Goal: Check status: Check status

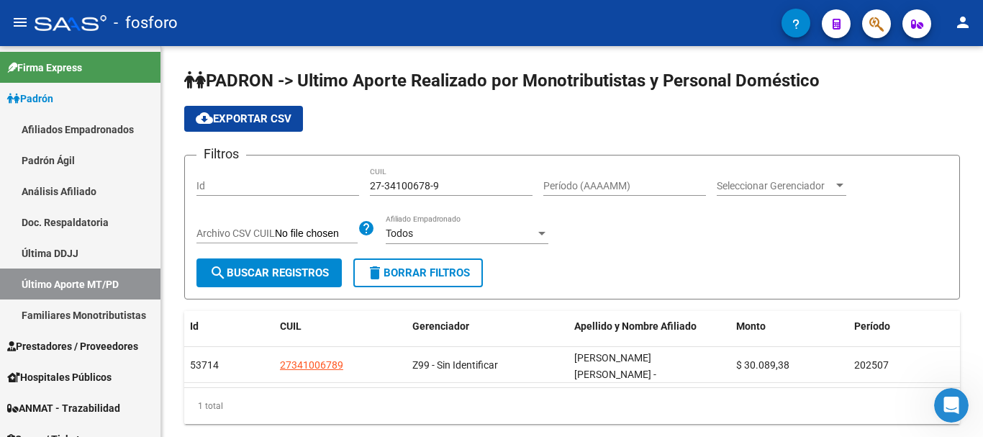
click at [884, 32] on button "button" at bounding box center [876, 23] width 29 height 29
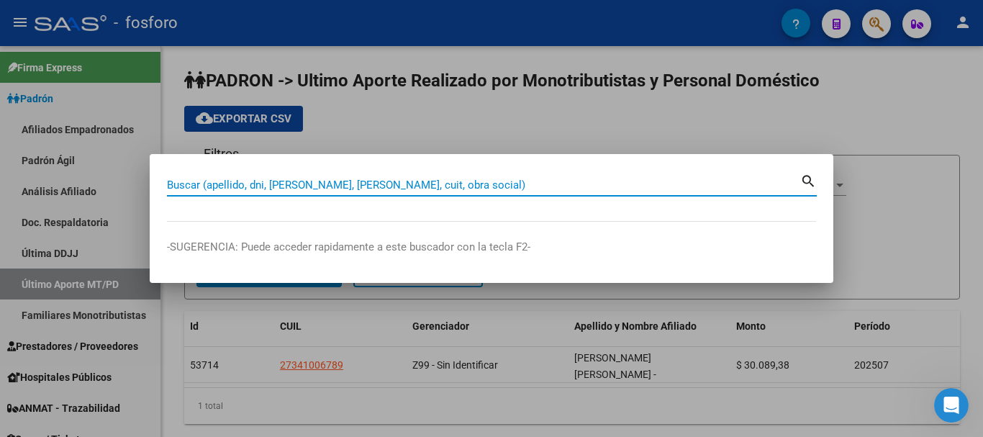
paste input "27367323847"
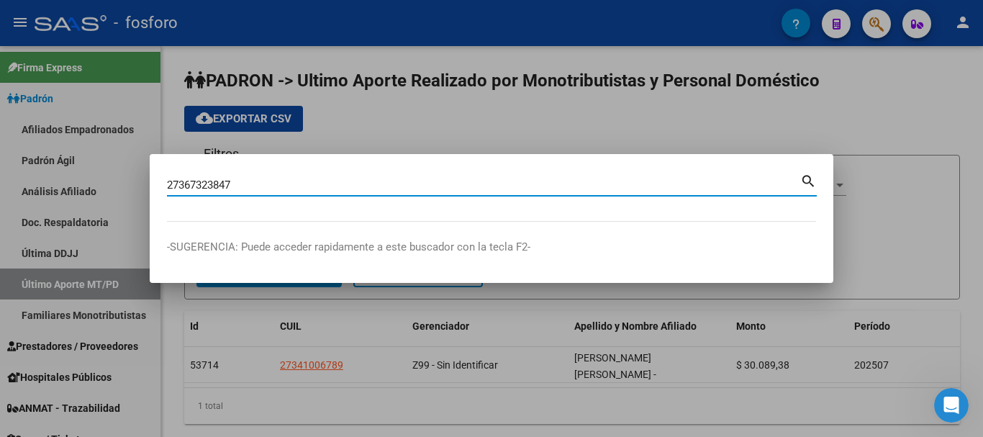
type input "27367323847"
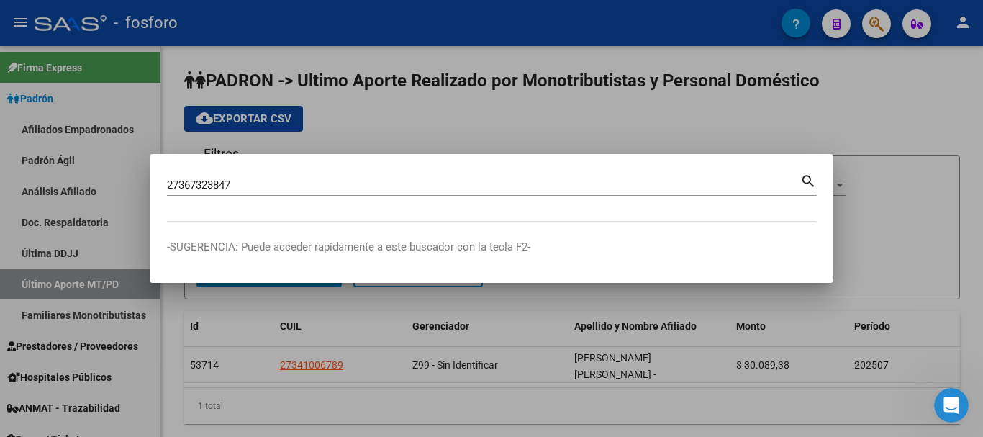
drag, startPoint x: 806, startPoint y: 176, endPoint x: 807, endPoint y: 199, distance: 22.3
click at [806, 177] on mat-icon "search" at bounding box center [808, 179] width 17 height 17
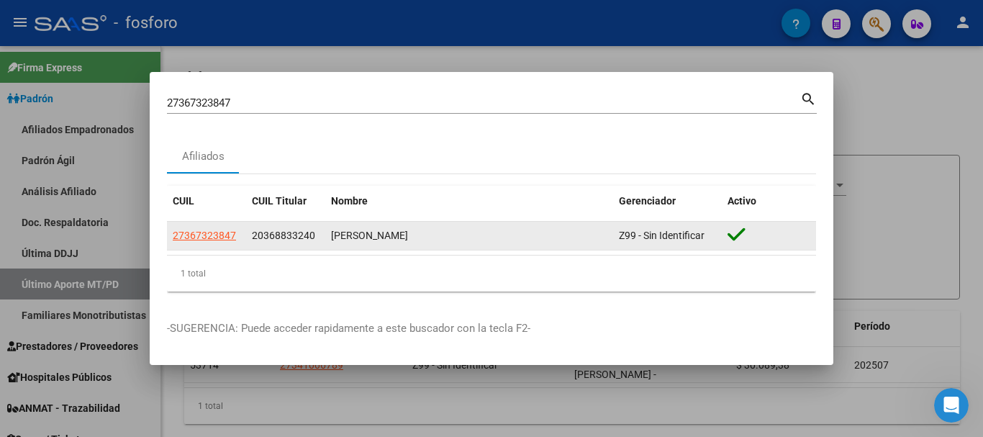
drag, startPoint x: 250, startPoint y: 237, endPoint x: 322, endPoint y: 237, distance: 71.2
click at [322, 237] on datatable-body-cell "20368833240" at bounding box center [285, 236] width 79 height 28
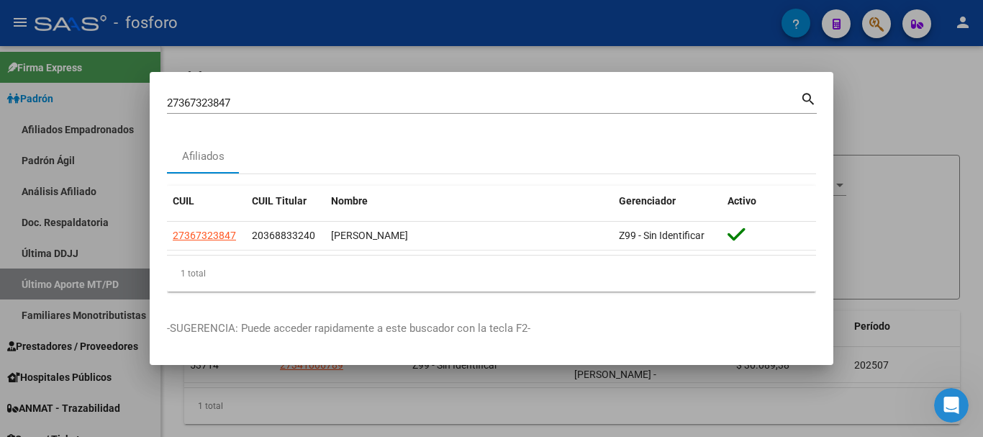
copy span "20368833240"
drag, startPoint x: 915, startPoint y: 65, endPoint x: 827, endPoint y: 101, distance: 95.8
click at [914, 65] on div at bounding box center [491, 218] width 983 height 437
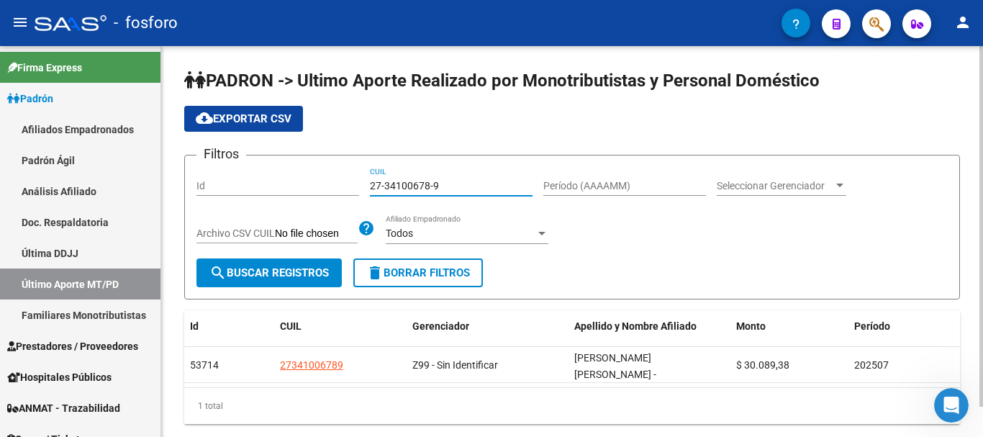
drag, startPoint x: 453, startPoint y: 188, endPoint x: 347, endPoint y: 188, distance: 105.0
click at [347, 188] on div "Filtros Id 27-34100678-9 CUIL Período (AAAAMM) Seleccionar Gerenciador Seleccio…" at bounding box center [571, 212] width 751 height 91
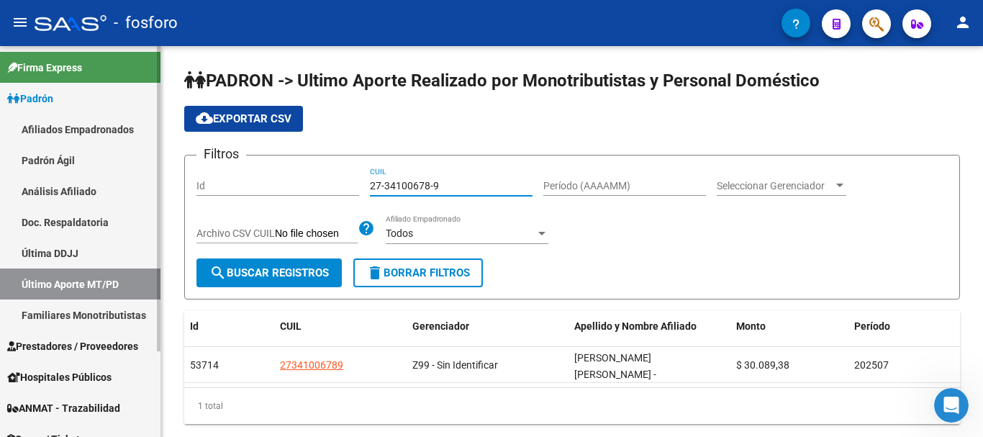
click at [70, 259] on link "Última DDJJ" at bounding box center [80, 252] width 160 height 31
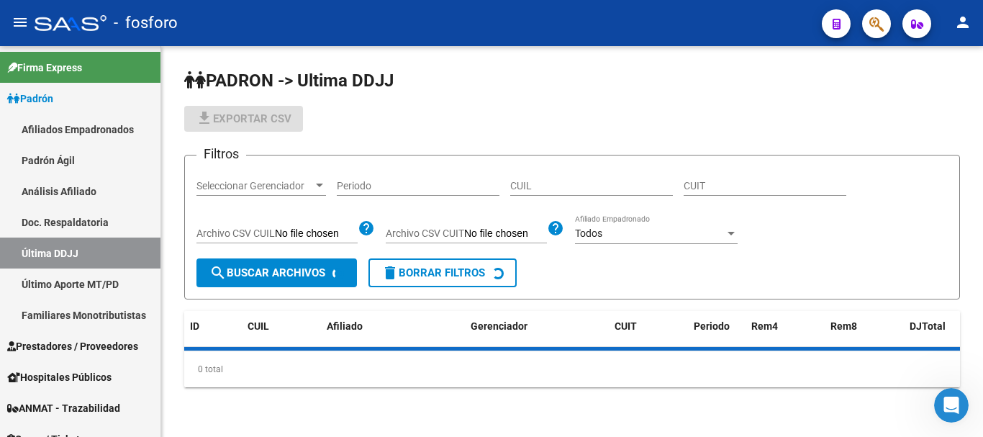
click at [522, 186] on input "CUIL" at bounding box center [591, 186] width 163 height 12
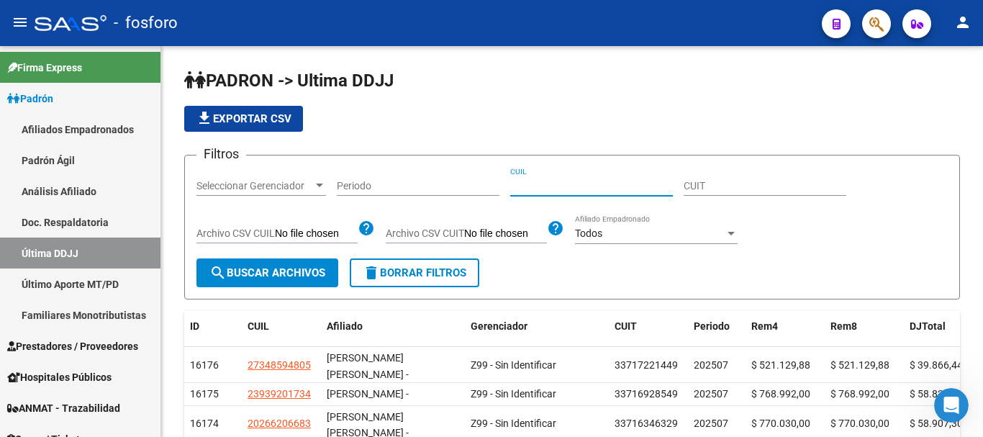
paste input "20368833240"
click at [273, 266] on span "search Buscar Archivos" at bounding box center [267, 272] width 116 height 13
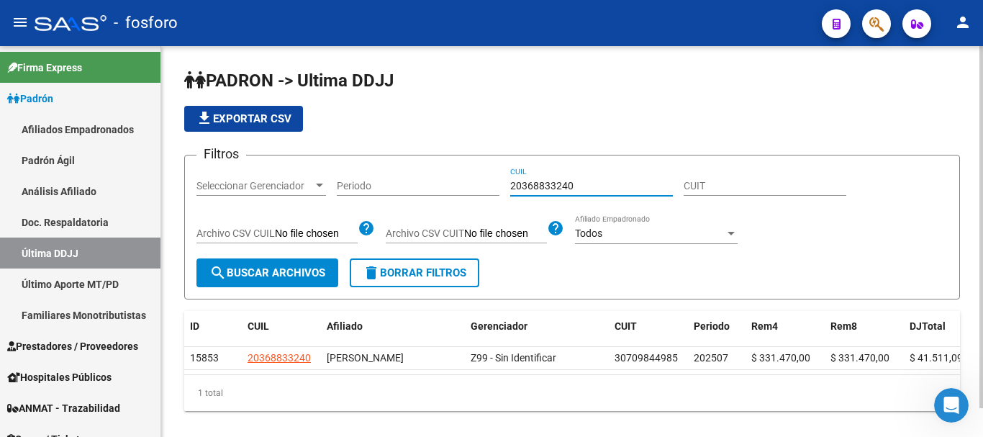
drag, startPoint x: 582, startPoint y: 185, endPoint x: 498, endPoint y: 183, distance: 84.2
click at [490, 183] on div "Filtros Seleccionar Gerenciador Seleccionar Gerenciador Periodo 20368833240 CUI…" at bounding box center [571, 212] width 751 height 91
paste input "274094622"
type input "20274094622"
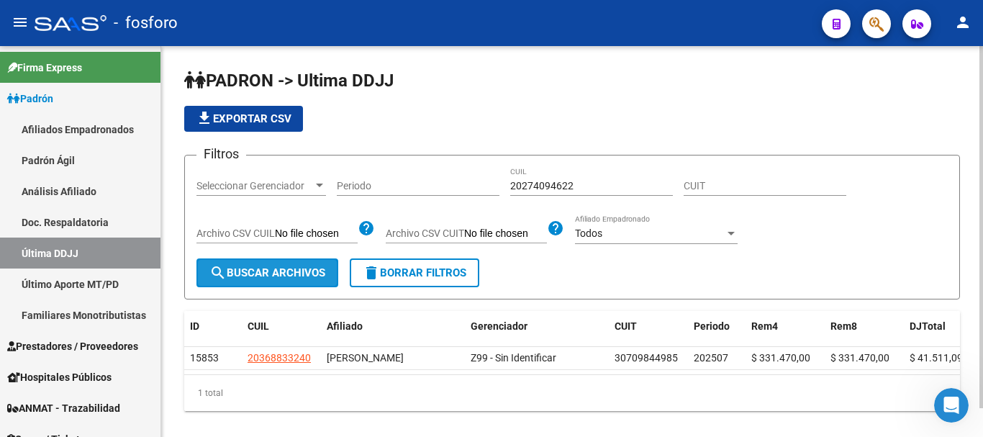
click at [303, 264] on button "search Buscar Archivos" at bounding box center [267, 272] width 142 height 29
